Goal: Task Accomplishment & Management: Use online tool/utility

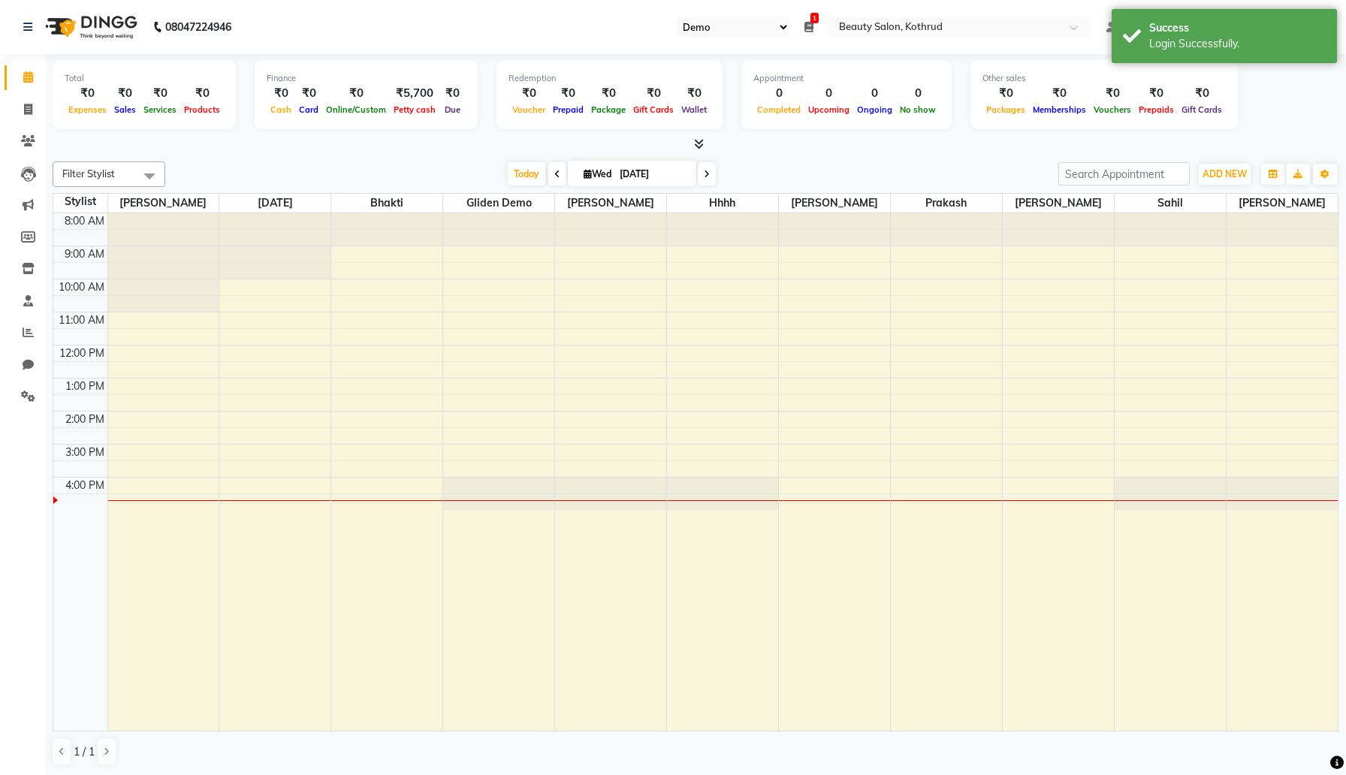
select select "24"
click at [34, 338] on span at bounding box center [28, 333] width 26 height 17
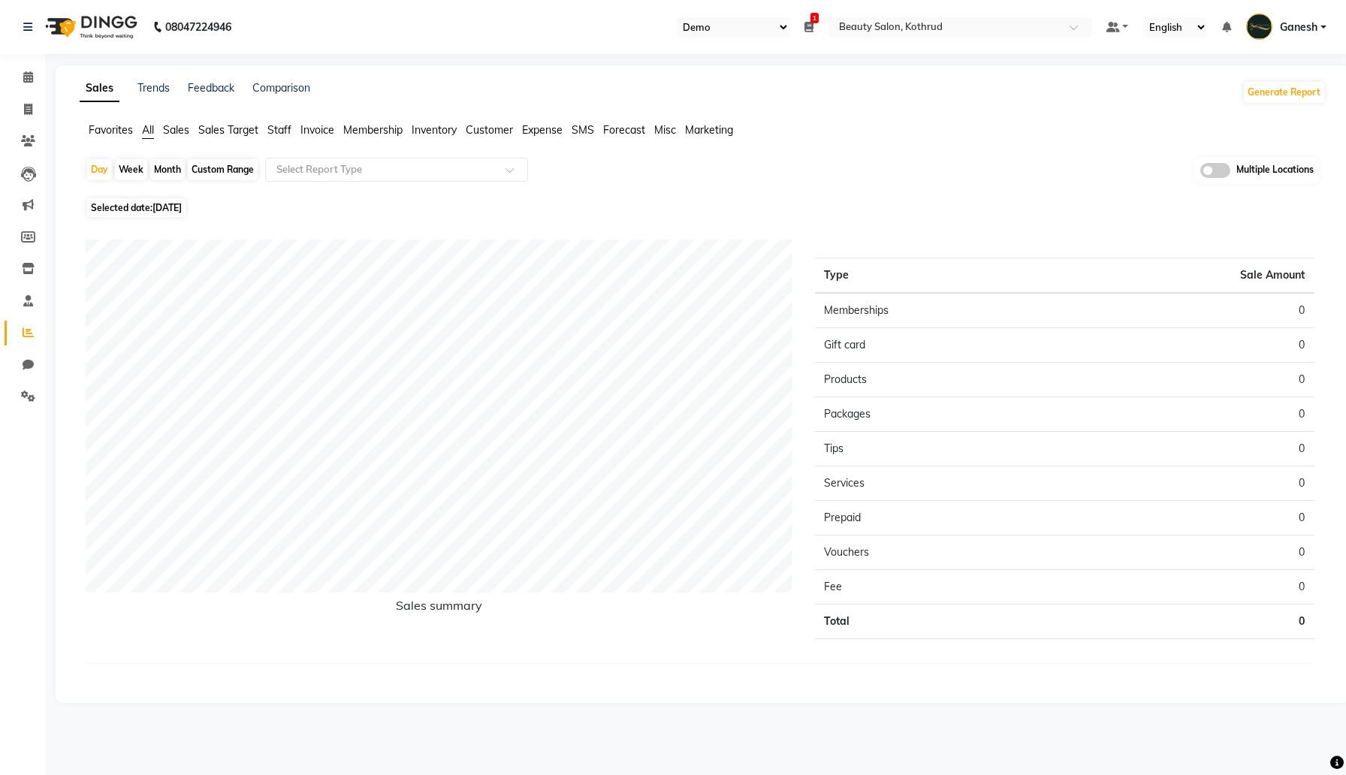
click at [285, 128] on span "Staff" at bounding box center [279, 130] width 24 height 14
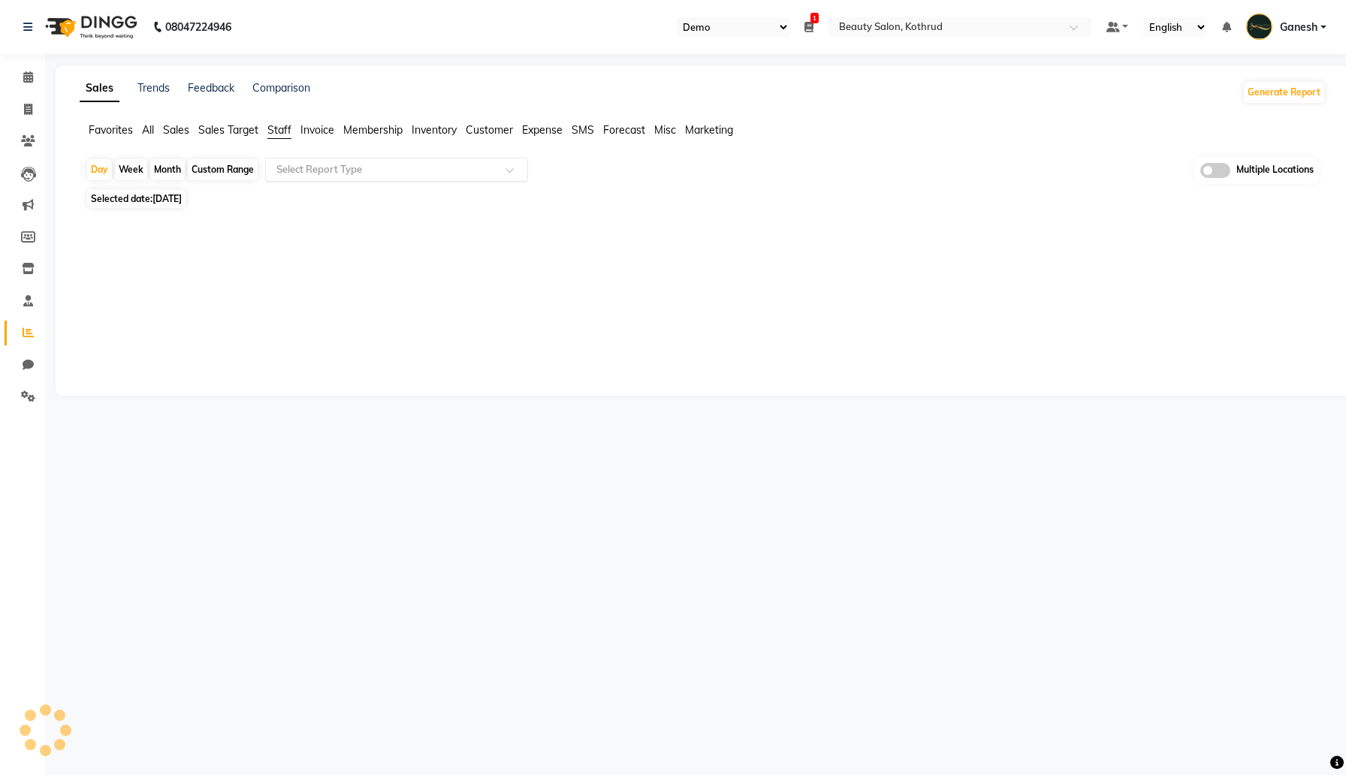
click at [322, 165] on input "text" at bounding box center [381, 169] width 216 height 15
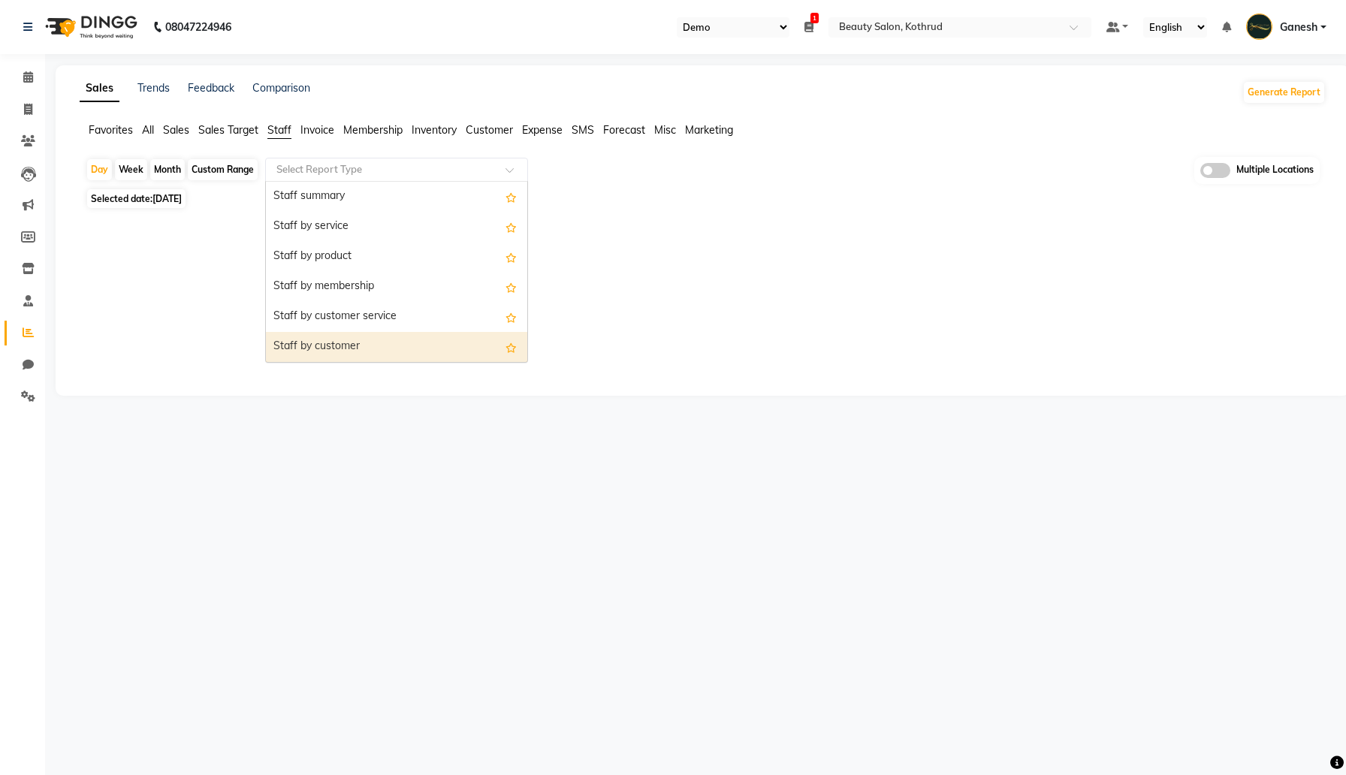
click at [349, 339] on div "Staff by customer" at bounding box center [396, 347] width 261 height 30
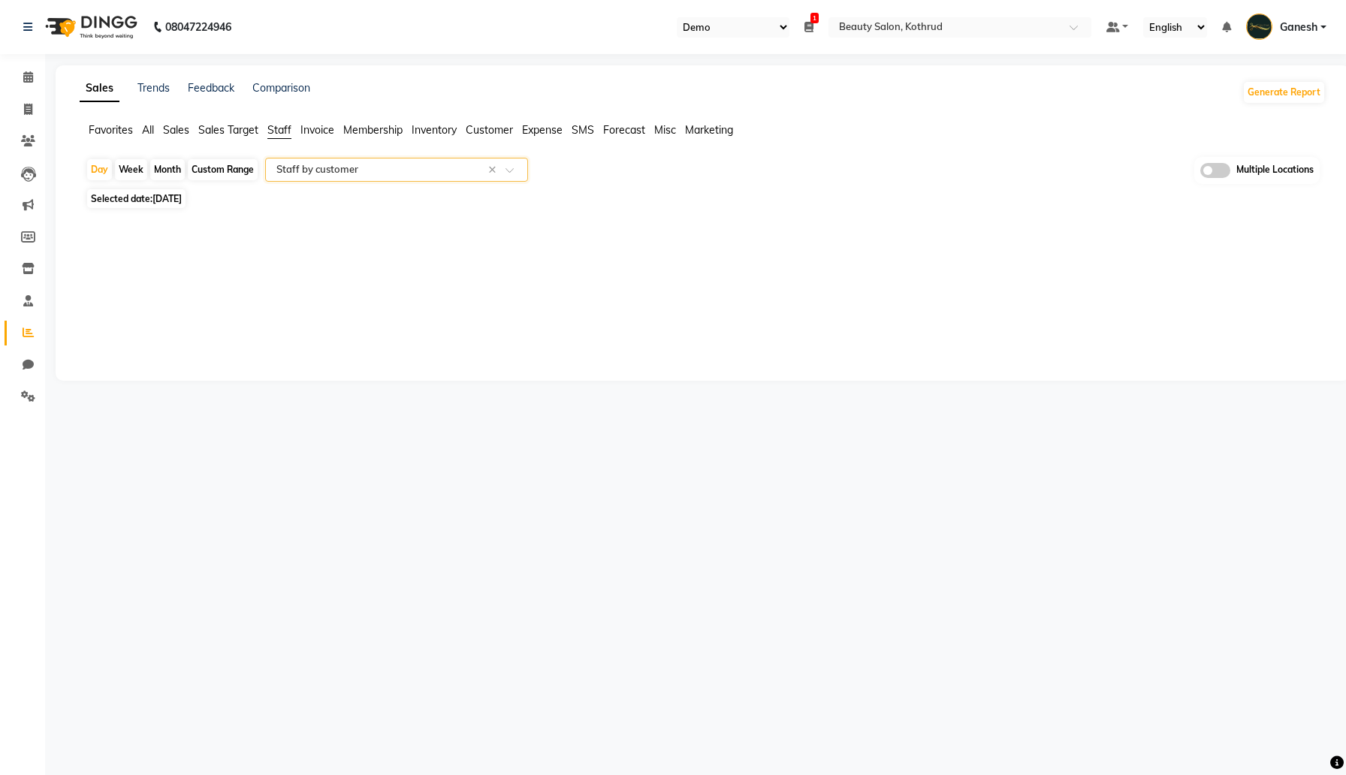
click at [178, 171] on div "Month" at bounding box center [167, 169] width 35 height 21
select select "9"
select select "2025"
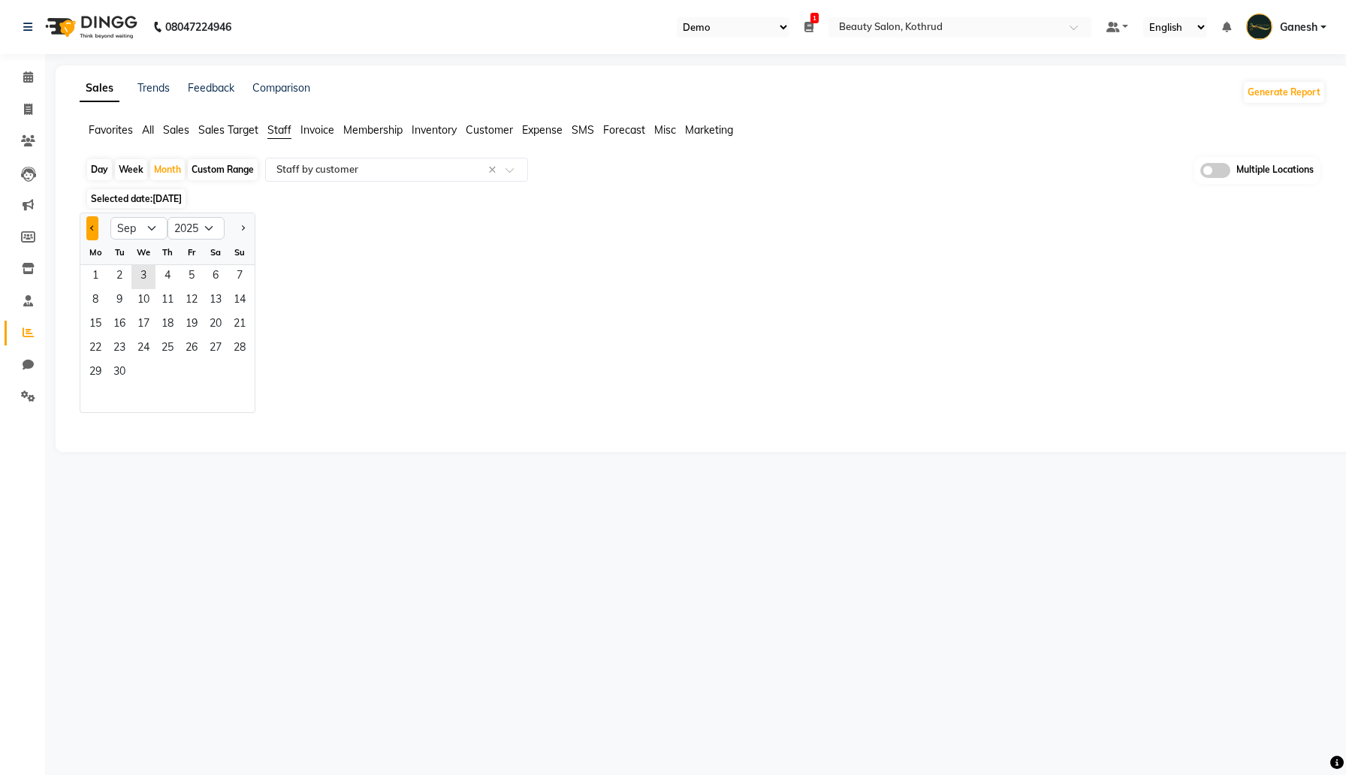
click at [93, 226] on span "Previous month" at bounding box center [92, 227] width 5 height 5
select select "8"
click at [149, 308] on span "6" at bounding box center [143, 301] width 24 height 24
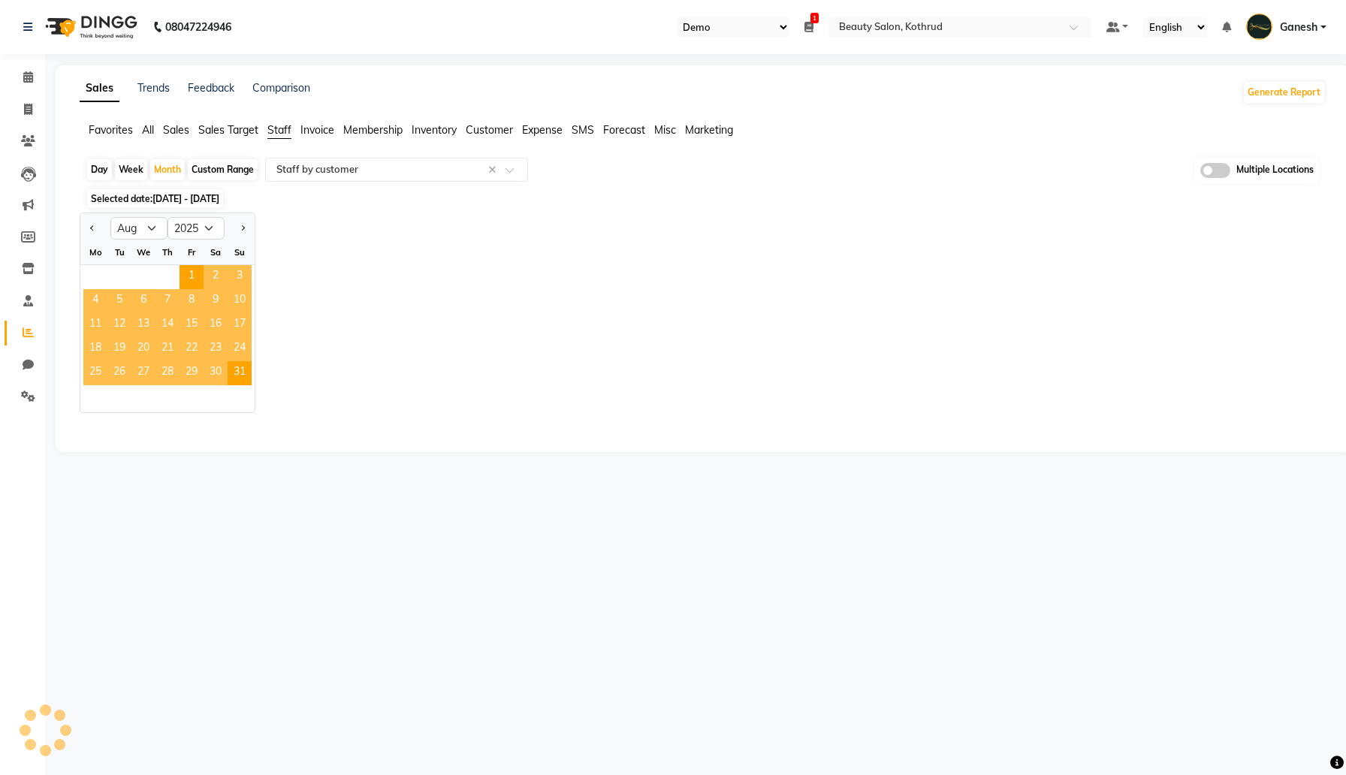
select select "pdf"
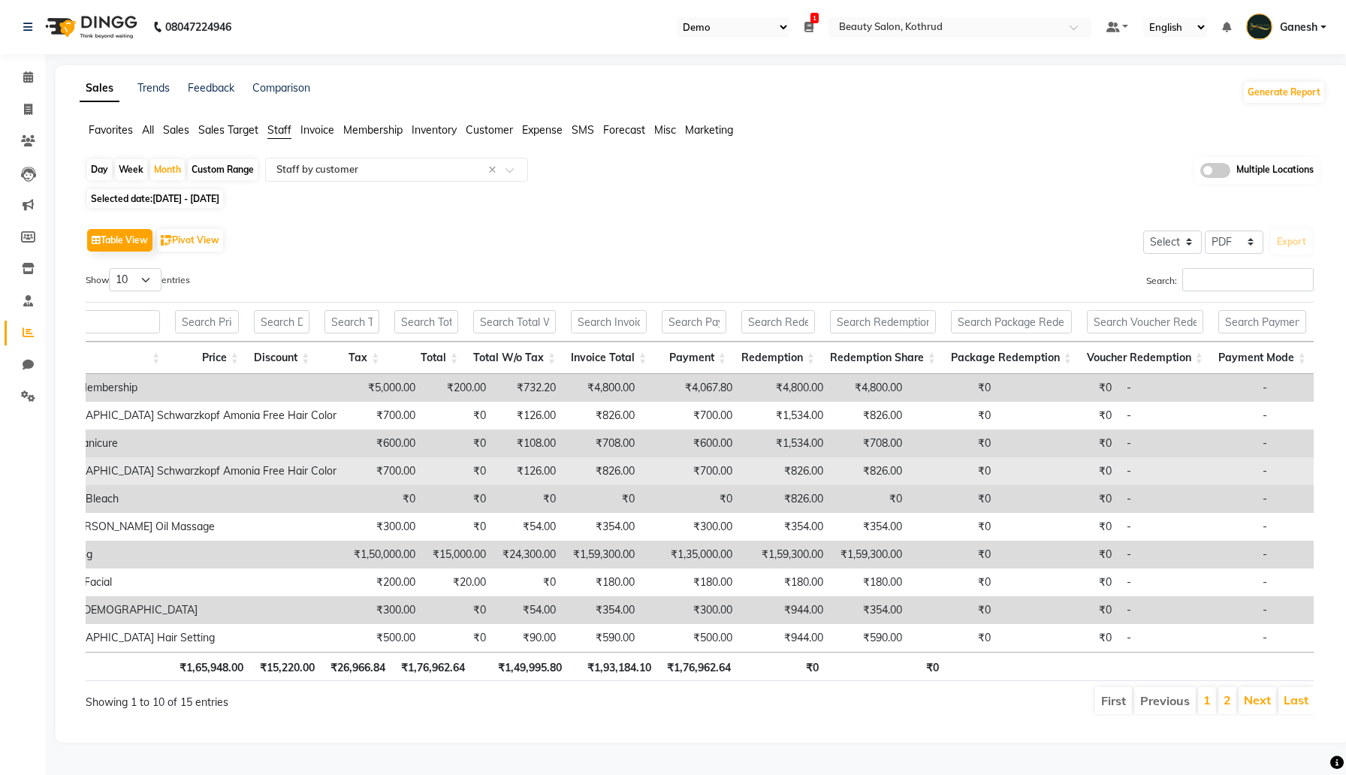
scroll to position [0, 10]
